Goal: Use online tool/utility: Utilize a website feature to perform a specific function

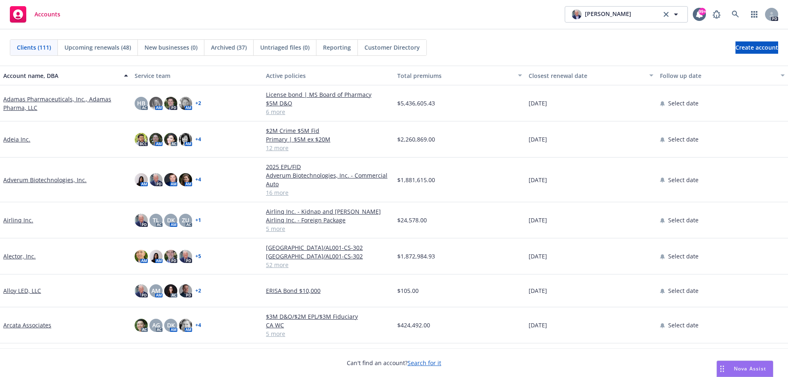
click at [743, 367] on span "Nova Assist" at bounding box center [749, 368] width 32 height 7
